Goal: Information Seeking & Learning: Learn about a topic

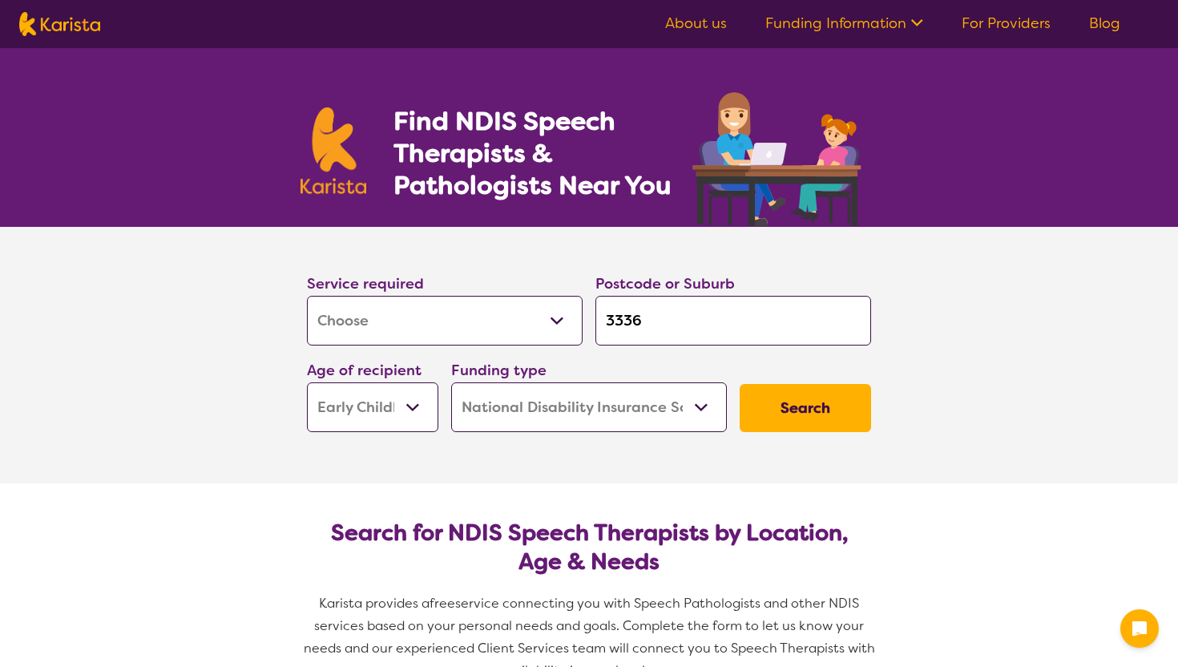
select select "[MEDICAL_DATA]"
select select "EC"
select select "NDIS"
select select "[MEDICAL_DATA]"
select select "EC"
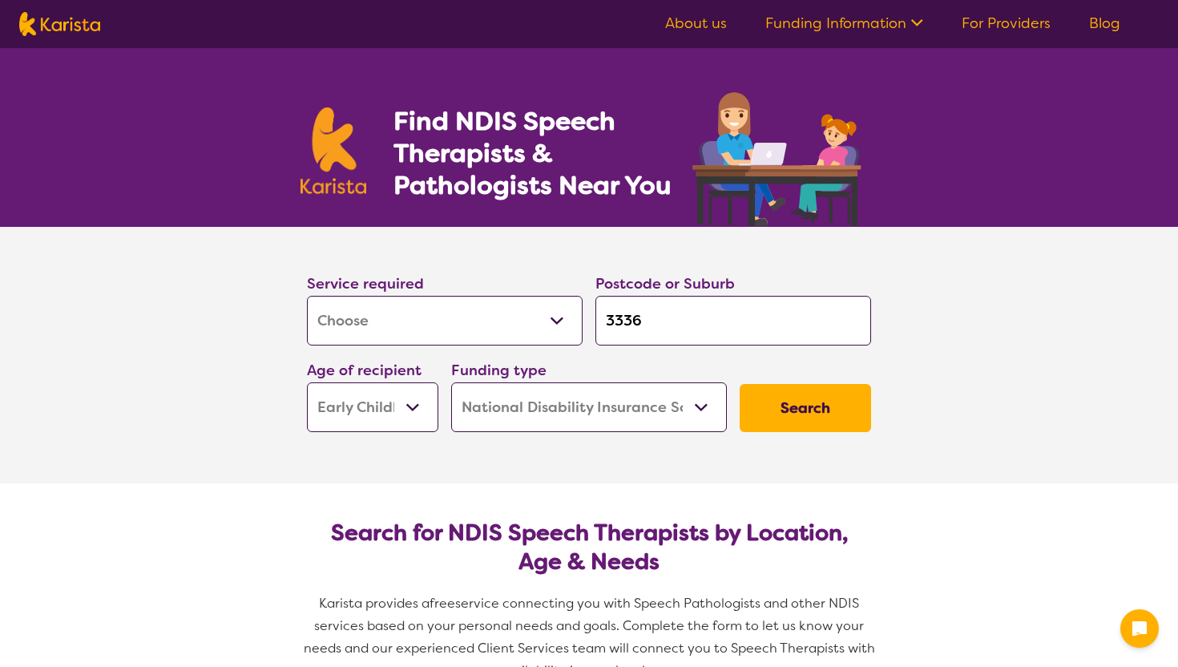
select select "NDIS"
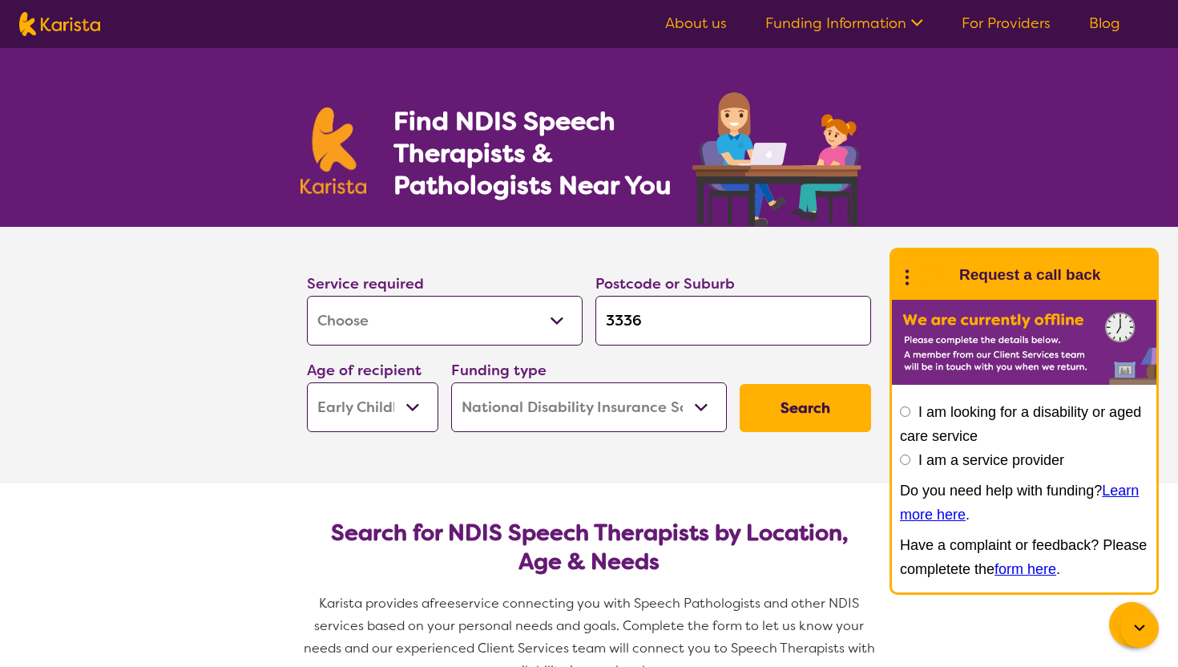
click at [808, 413] on button "Search" at bounding box center [805, 408] width 131 height 48
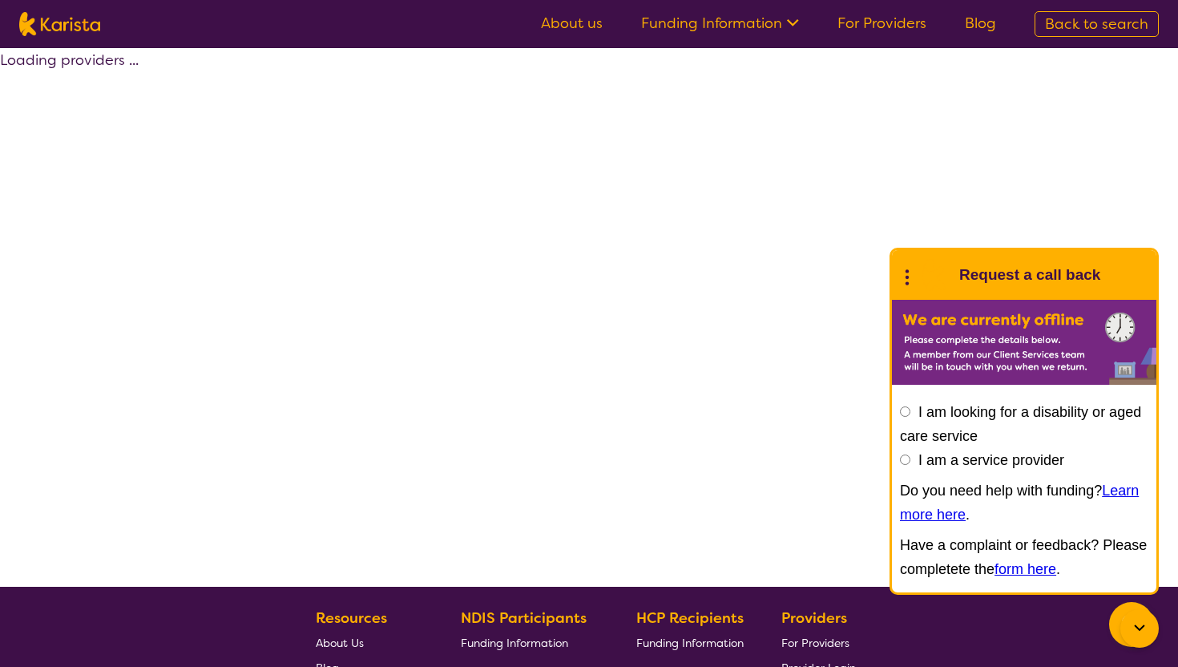
select select "by_score"
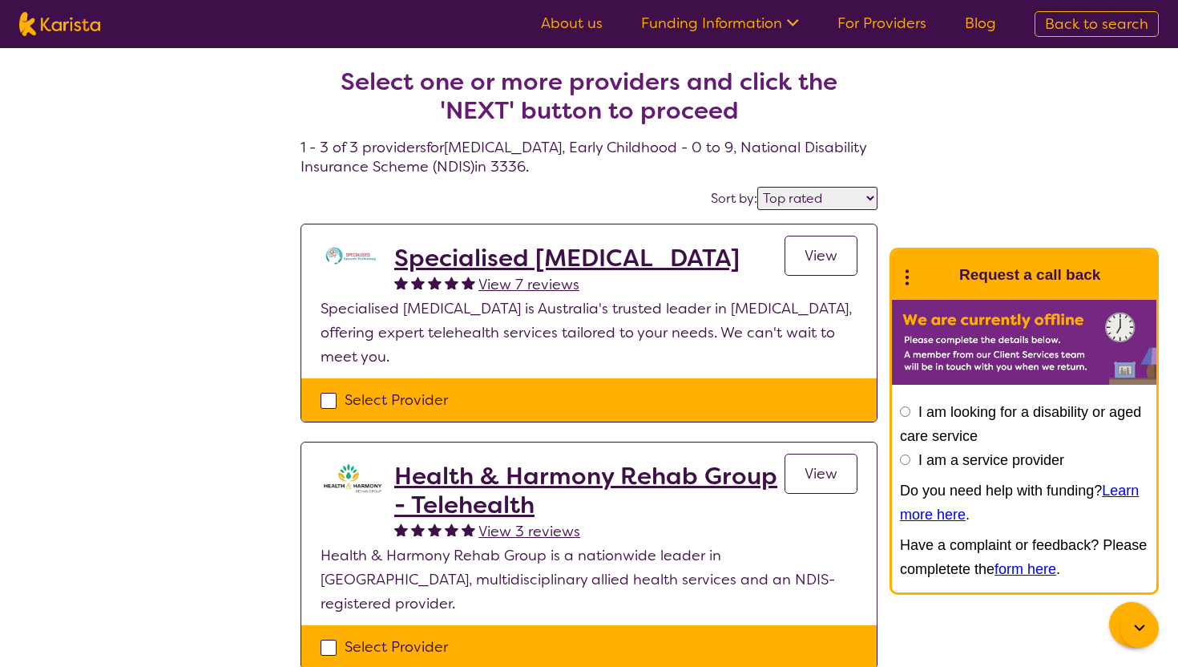
click at [551, 259] on h2 "Specialised [MEDICAL_DATA]" at bounding box center [566, 258] width 345 height 29
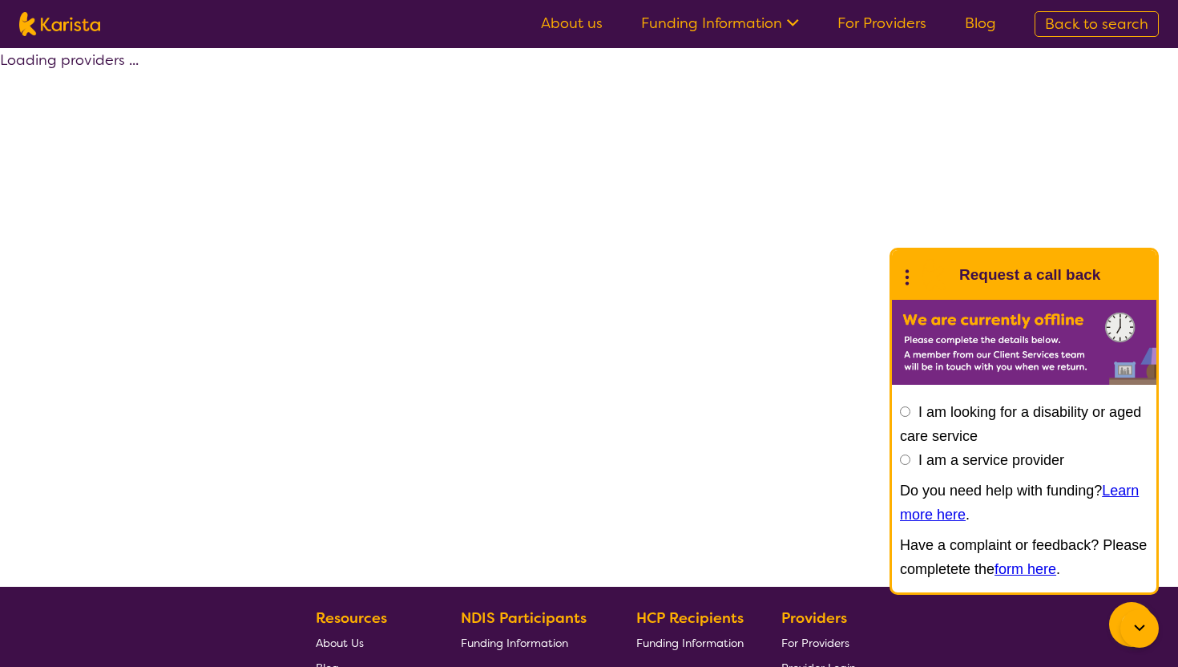
select select "by_score"
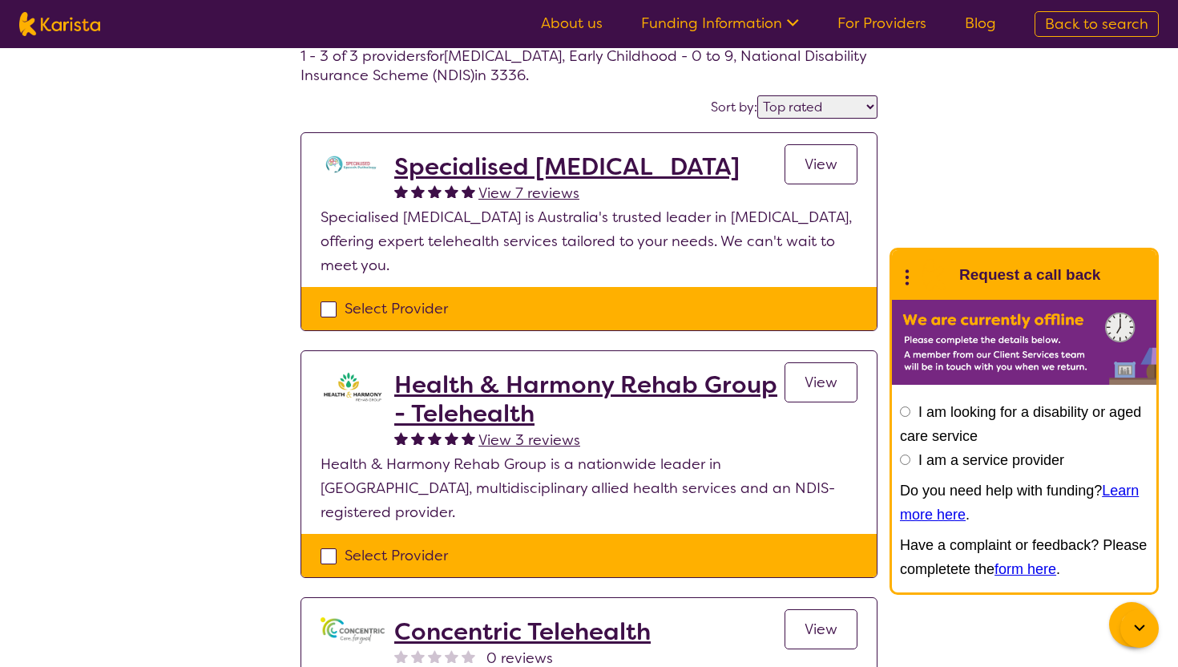
scroll to position [100, 0]
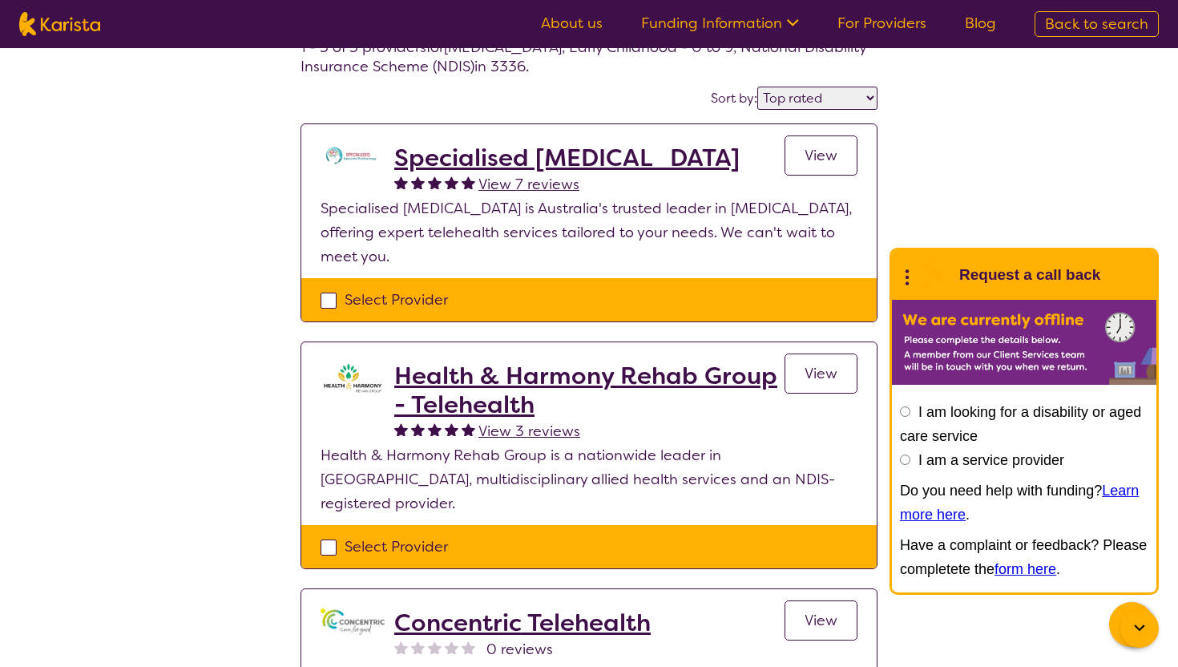
click at [489, 380] on h2 "Health & Harmony Rehab Group - Telehealth" at bounding box center [589, 390] width 390 height 58
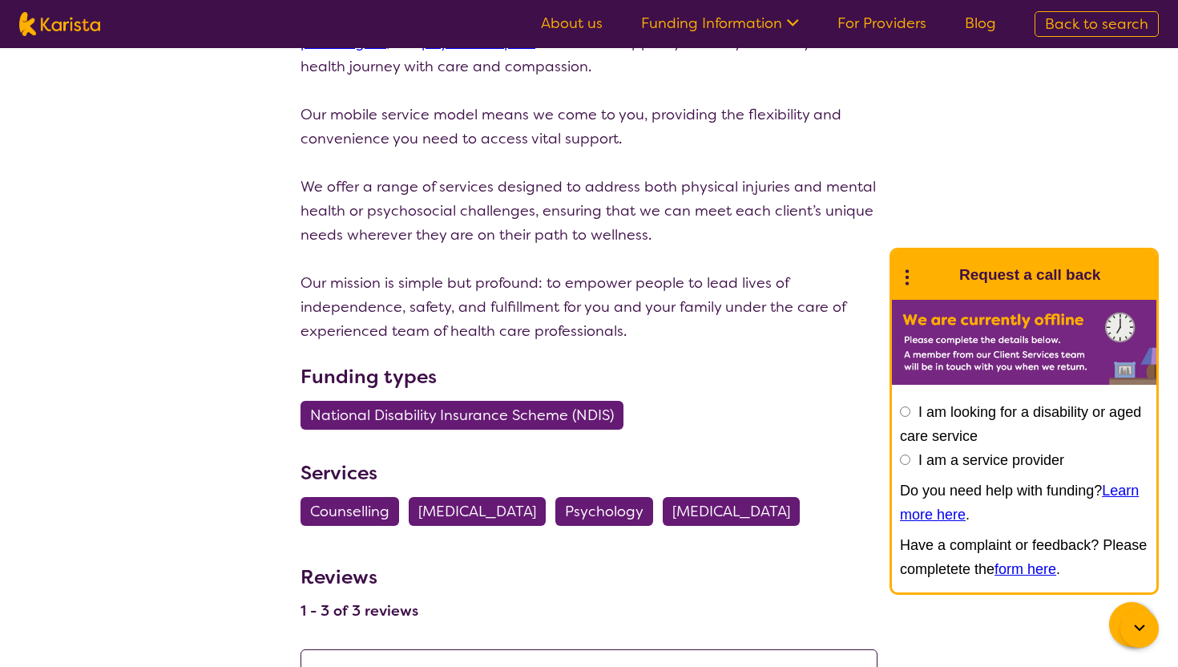
scroll to position [357, 0]
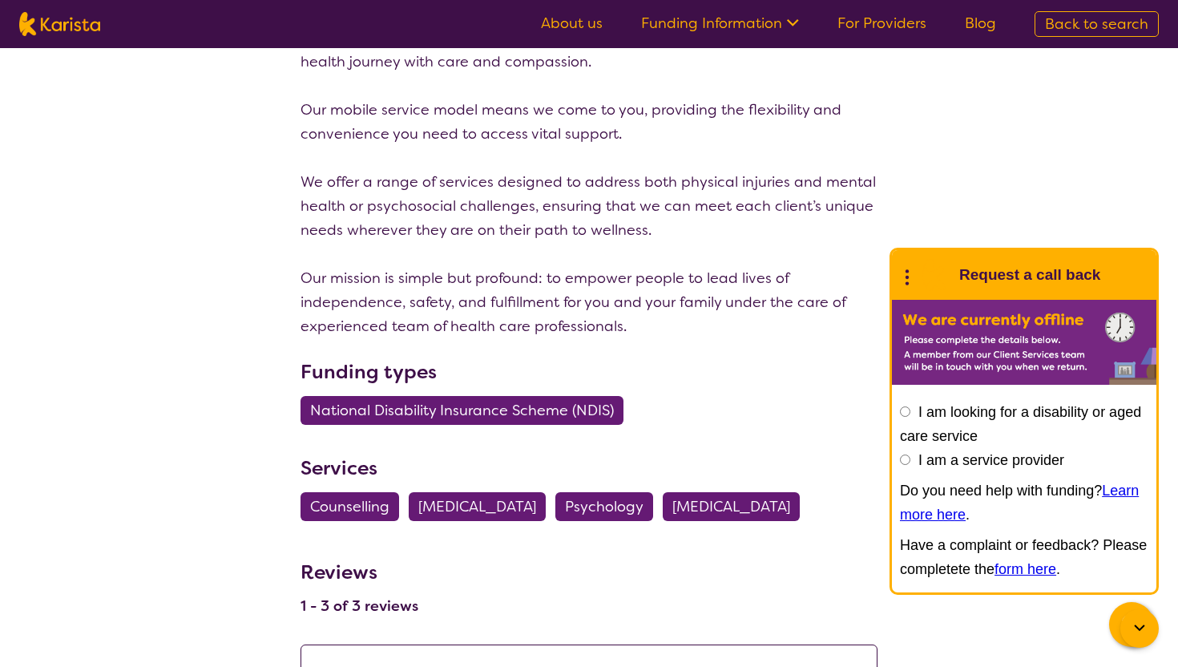
click at [722, 511] on span "[MEDICAL_DATA]" at bounding box center [731, 506] width 118 height 29
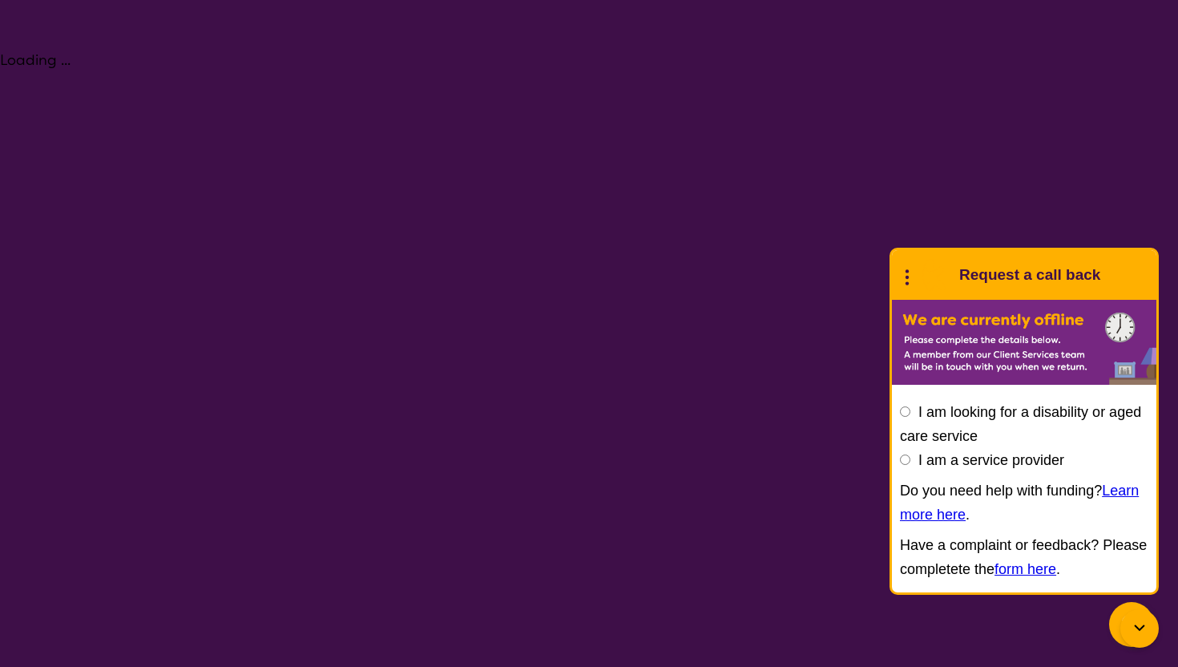
select select "[MEDICAL_DATA]"
select select "EC"
select select "NDIS"
select select "[MEDICAL_DATA]"
select select "EC"
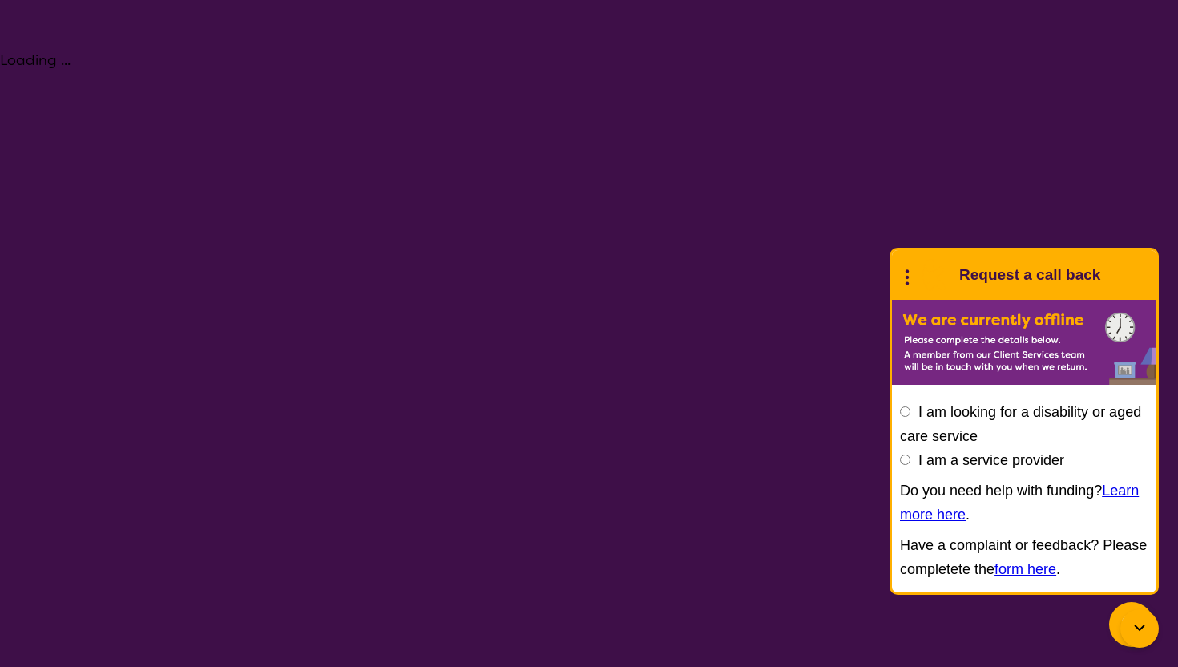
select select "NDIS"
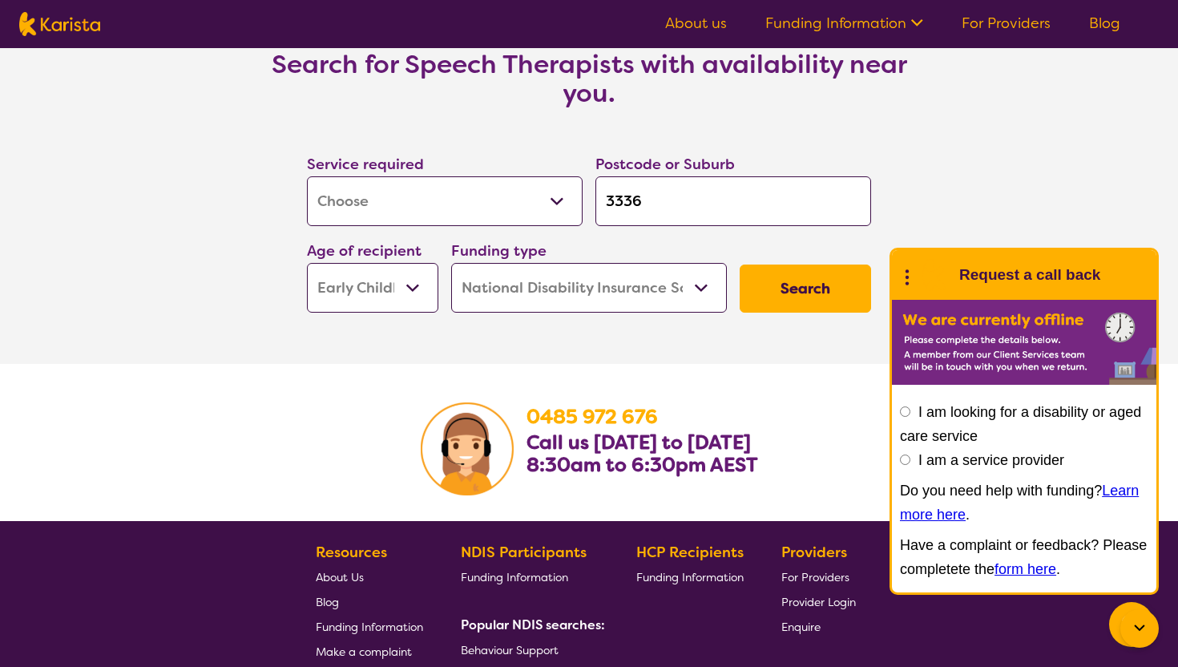
scroll to position [2219, 0]
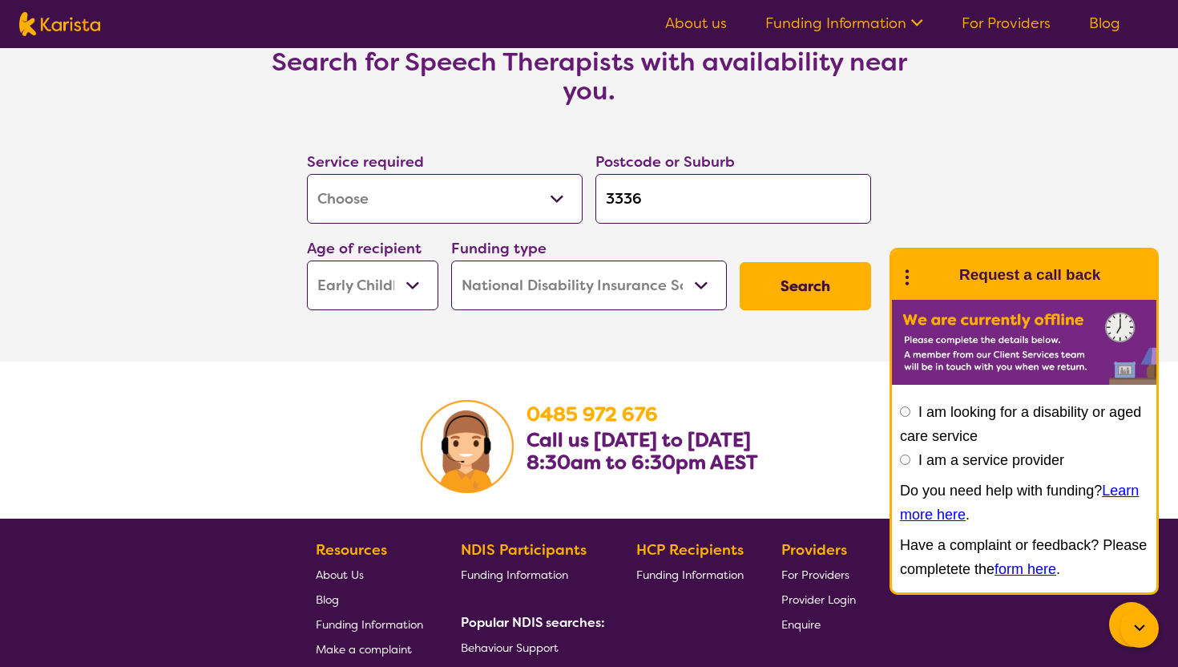
click at [801, 281] on button "Search" at bounding box center [805, 286] width 131 height 48
select select "by_score"
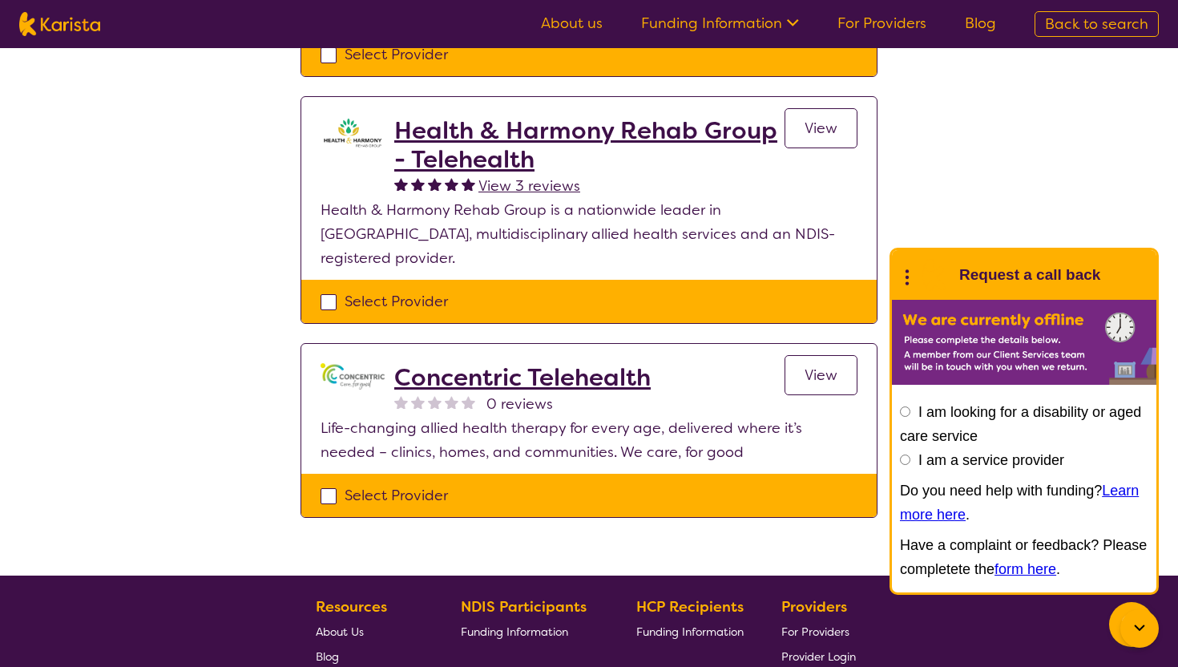
scroll to position [349, 0]
